Goal: Information Seeking & Learning: Learn about a topic

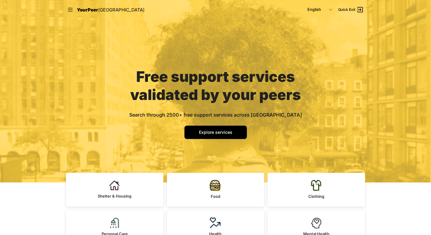
click at [64, 2] on nav "YourPeer [GEOGRAPHIC_DATA] English Español 简体中文 বাংলা Français Русский Quick Ex…" at bounding box center [215, 9] width 309 height 19
click at [70, 14] on nav "YourPeer [GEOGRAPHIC_DATA] English Español 简体中文 বাংলা Français Русский Quick Ex…" at bounding box center [215, 9] width 309 height 19
click at [70, 6] on div "YourPeer [GEOGRAPHIC_DATA]" at bounding box center [105, 10] width 77 height 8
click at [70, 9] on icon at bounding box center [70, 10] width 5 height 4
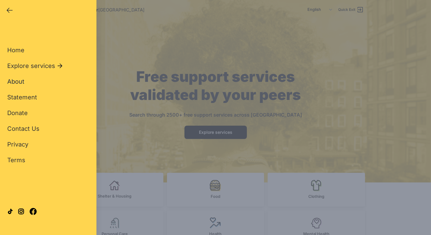
click at [20, 80] on span "About" at bounding box center [15, 81] width 17 height 7
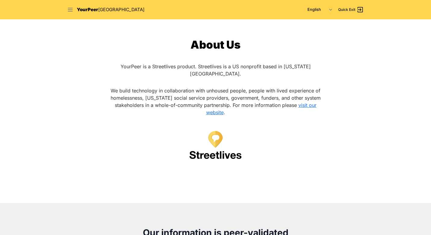
click at [69, 7] on icon at bounding box center [70, 10] width 6 height 6
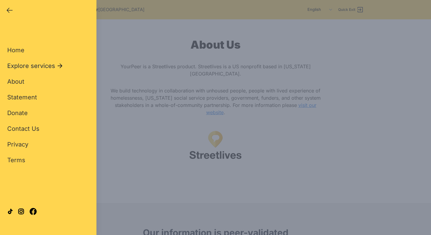
click at [50, 64] on span "Explore services" at bounding box center [31, 66] width 48 height 8
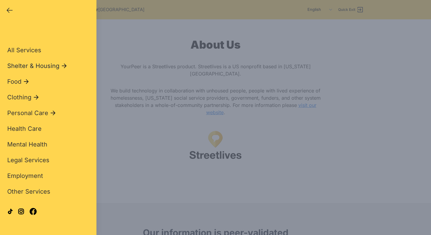
click at [27, 67] on span "Shelter & Housing" at bounding box center [33, 66] width 52 height 8
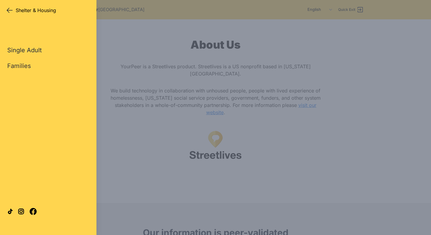
click at [27, 49] on link "Single Adult" at bounding box center [24, 50] width 35 height 8
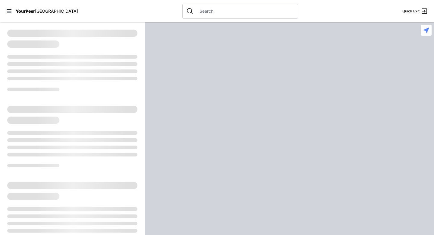
select select "recentlyUpdated"
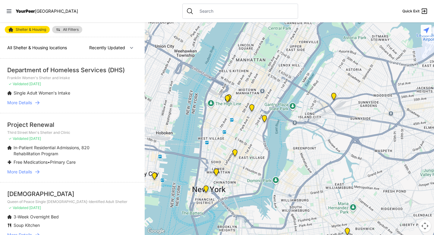
drag, startPoint x: 233, startPoint y: 159, endPoint x: 227, endPoint y: 65, distance: 93.7
click at [227, 65] on div at bounding box center [290, 128] width 290 height 212
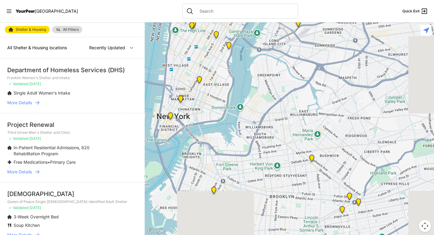
drag, startPoint x: 278, startPoint y: 189, endPoint x: 241, endPoint y: 108, distance: 89.5
click at [241, 108] on div at bounding box center [290, 128] width 290 height 212
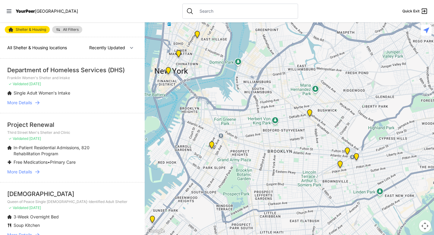
drag, startPoint x: 296, startPoint y: 174, endPoint x: 296, endPoint y: 137, distance: 37.4
click at [296, 137] on div at bounding box center [290, 128] width 290 height 212
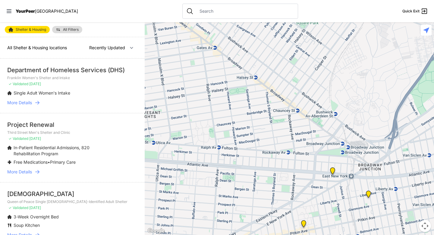
click at [332, 170] on img "The Gathering Place Drop-in Center" at bounding box center [333, 172] width 8 height 10
